Goal: Check status

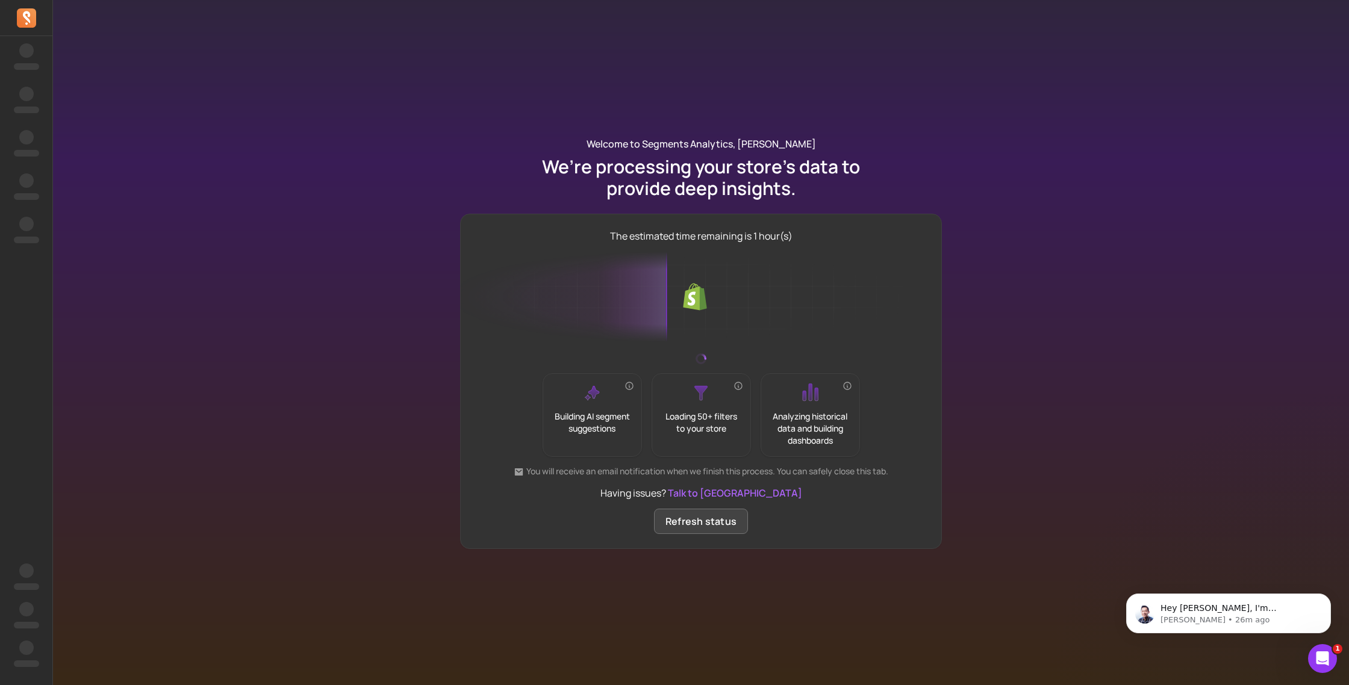
click at [707, 533] on div "The estimated time remaining is 1 hour(s) Building AI segment suggestions Loadi…" at bounding box center [701, 381] width 482 height 335
click at [698, 526] on button "Refresh status" at bounding box center [701, 521] width 94 height 25
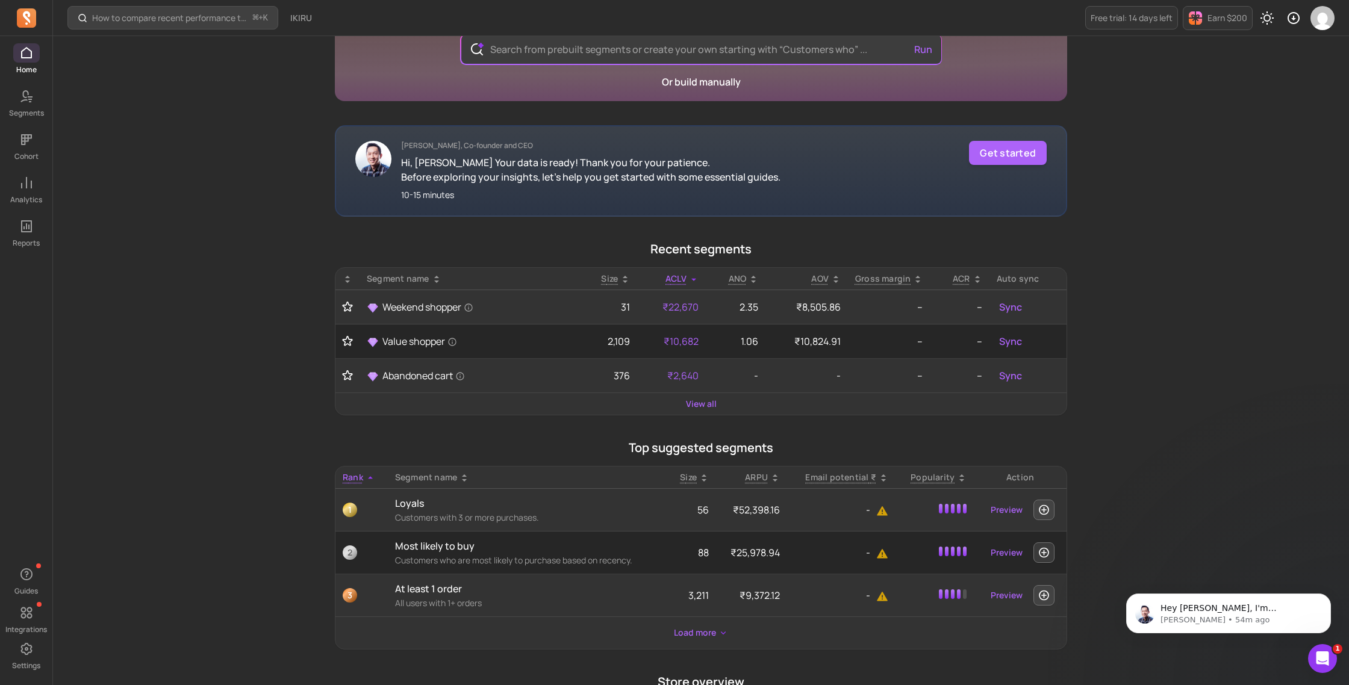
scroll to position [135, 0]
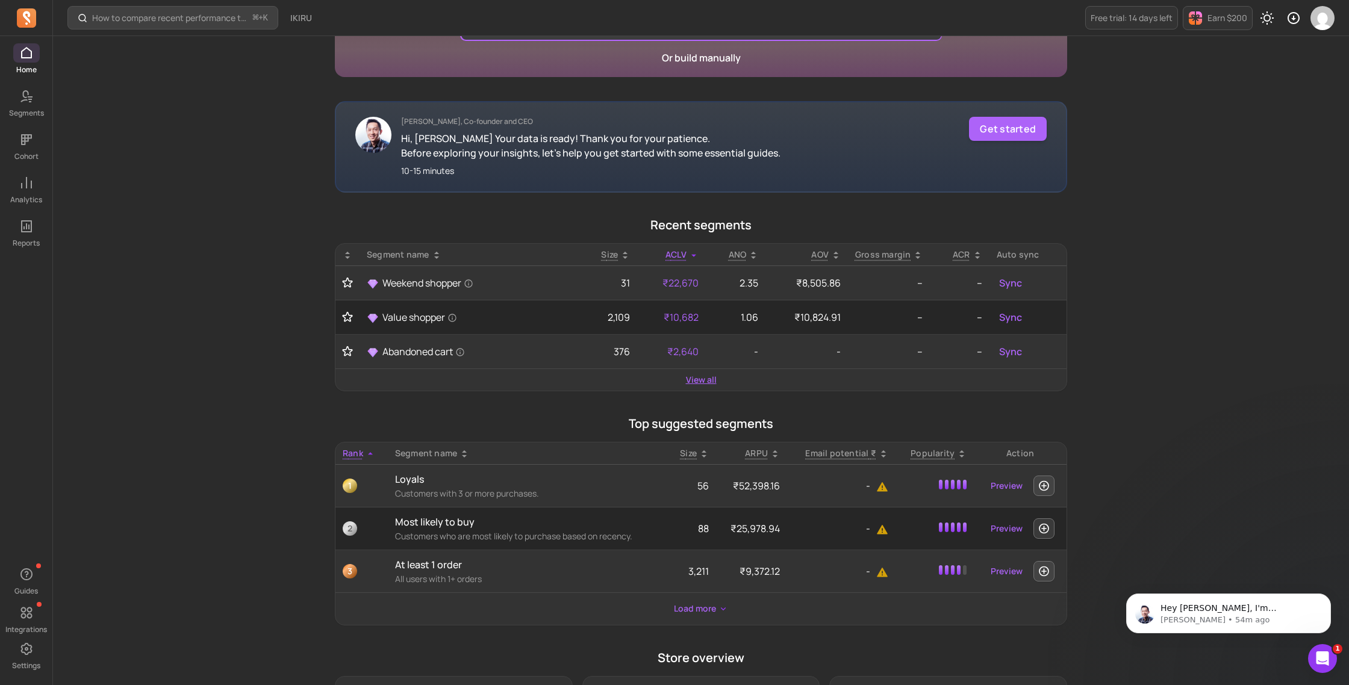
click at [695, 381] on link "View all" at bounding box center [701, 380] width 31 height 12
